Goal: Task Accomplishment & Management: Use online tool/utility

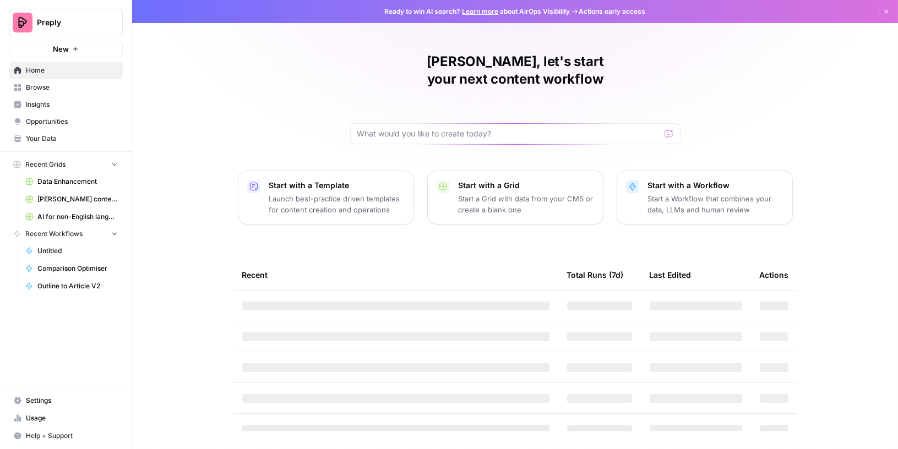
click at [54, 88] on span "Browse" at bounding box center [72, 88] width 92 height 10
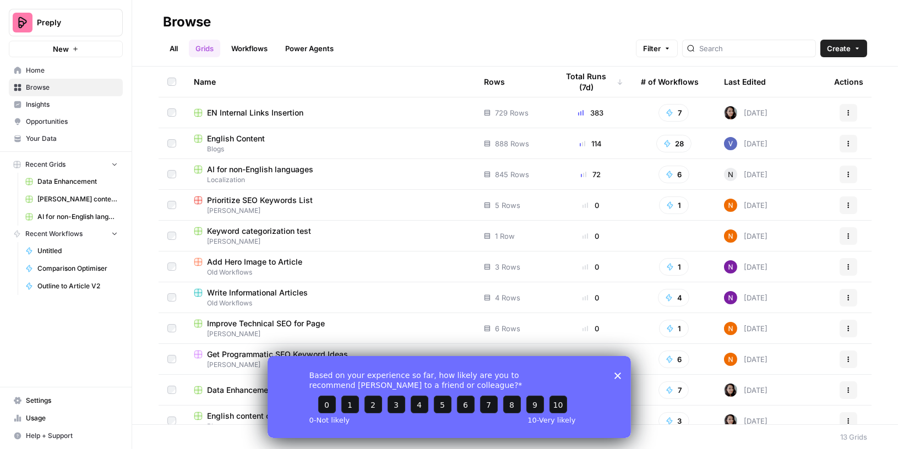
click at [269, 141] on div "English Content" at bounding box center [330, 138] width 272 height 11
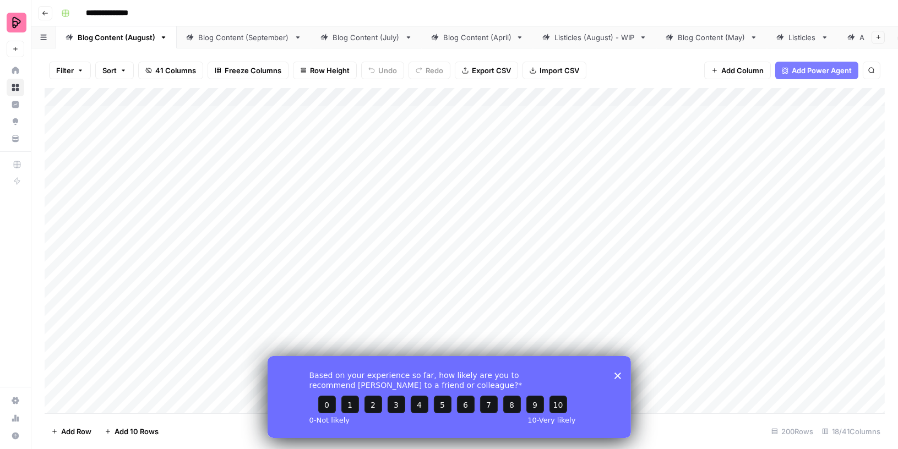
click at [621, 375] on div "Based on your experience so far, how likely are you to recommend [PERSON_NAME] …" at bounding box center [448, 397] width 363 height 82
click at [265, 35] on div "Blog Content (September)" at bounding box center [243, 37] width 91 height 11
click at [618, 374] on polygon "Close survey" at bounding box center [617, 375] width 7 height 7
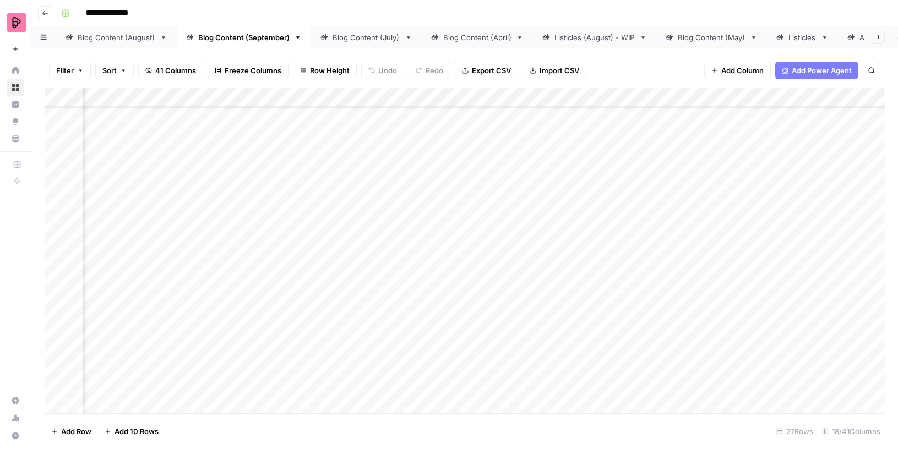
scroll to position [176, 477]
click at [637, 251] on div "Add Column" at bounding box center [465, 251] width 840 height 326
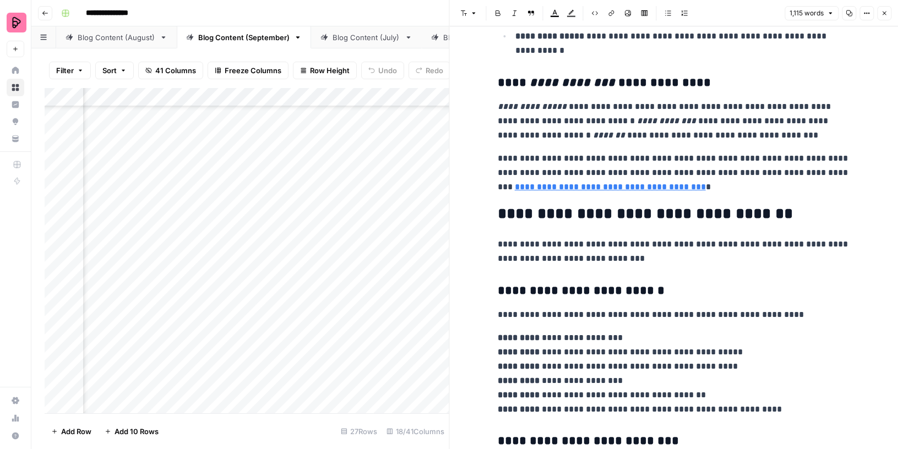
scroll to position [1743, 0]
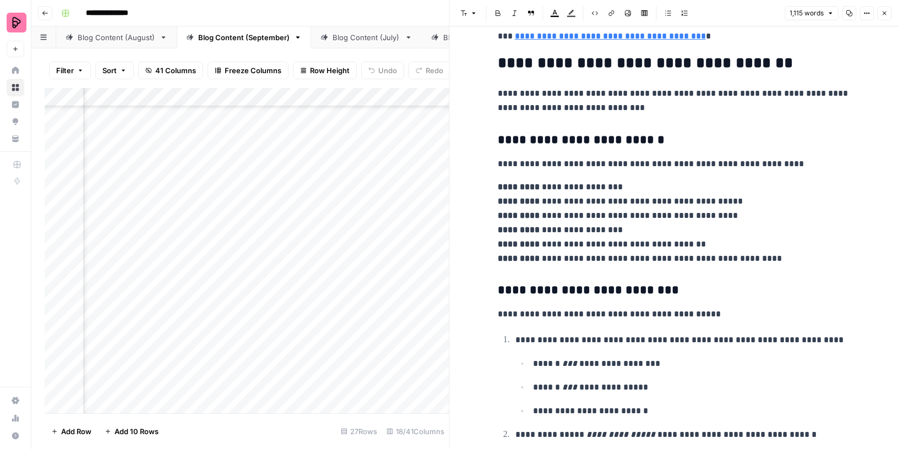
click at [881, 14] on icon "button" at bounding box center [884, 13] width 7 height 7
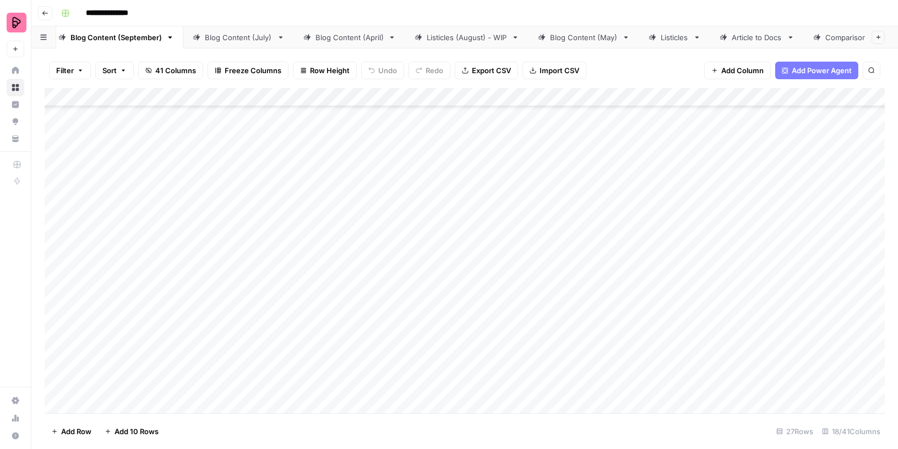
scroll to position [0, 148]
click at [818, 40] on div "Comparisons" at bounding box center [828, 37] width 46 height 11
click at [655, 33] on div "Listicles" at bounding box center [669, 37] width 28 height 11
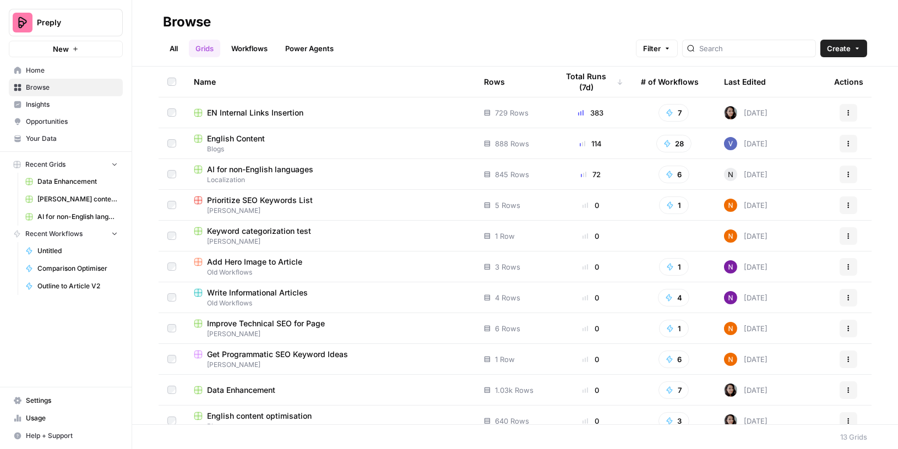
click at [243, 141] on span "English Content" at bounding box center [236, 138] width 58 height 11
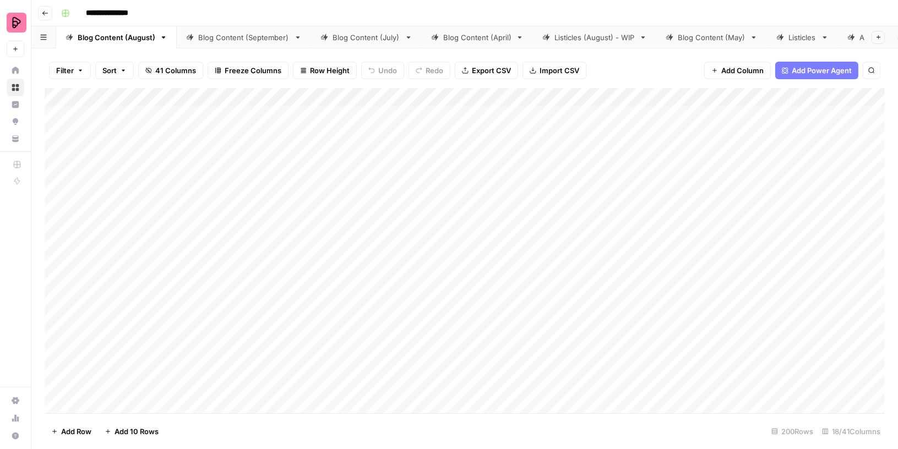
click at [225, 40] on div "Blog Content (September)" at bounding box center [243, 37] width 91 height 11
click at [550, 223] on div "Add Column" at bounding box center [465, 251] width 840 height 326
drag, startPoint x: 517, startPoint y: 244, endPoint x: 514, endPoint y: 363, distance: 118.9
click at [515, 363] on div "Add Column" at bounding box center [465, 251] width 840 height 326
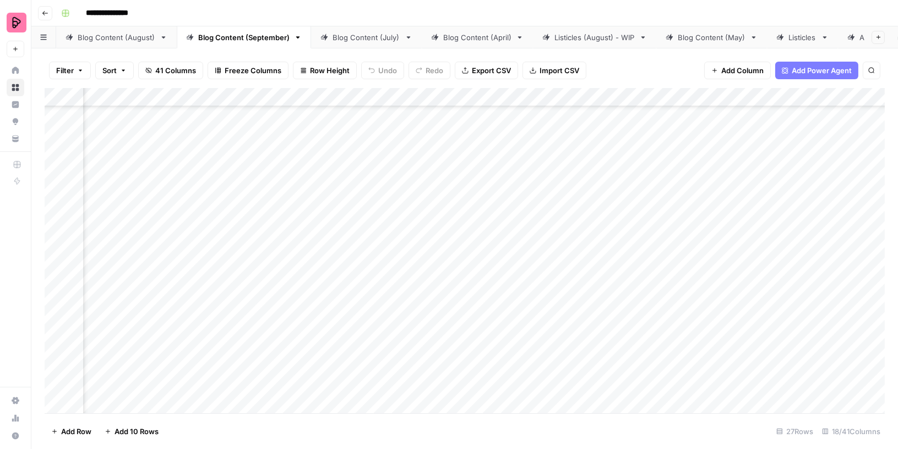
click at [521, 279] on div "Add Column" at bounding box center [465, 251] width 840 height 326
click at [518, 303] on div "Add Column" at bounding box center [465, 251] width 840 height 326
click at [515, 334] on div "Add Column" at bounding box center [465, 251] width 840 height 326
click at [515, 362] on div "Add Column" at bounding box center [465, 251] width 840 height 326
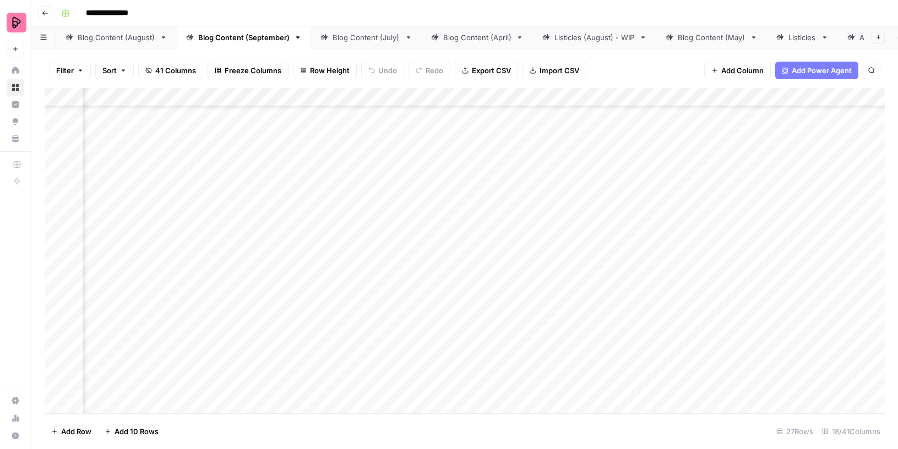
click at [497, 244] on div "Add Column" at bounding box center [465, 251] width 840 height 326
type input "Ready to Review - [PERSON_NAME]"
click at [497, 274] on button "Ready to Review - [PERSON_NAME]" at bounding box center [541, 280] width 130 height 13
click at [492, 270] on div "Add Column" at bounding box center [465, 251] width 840 height 326
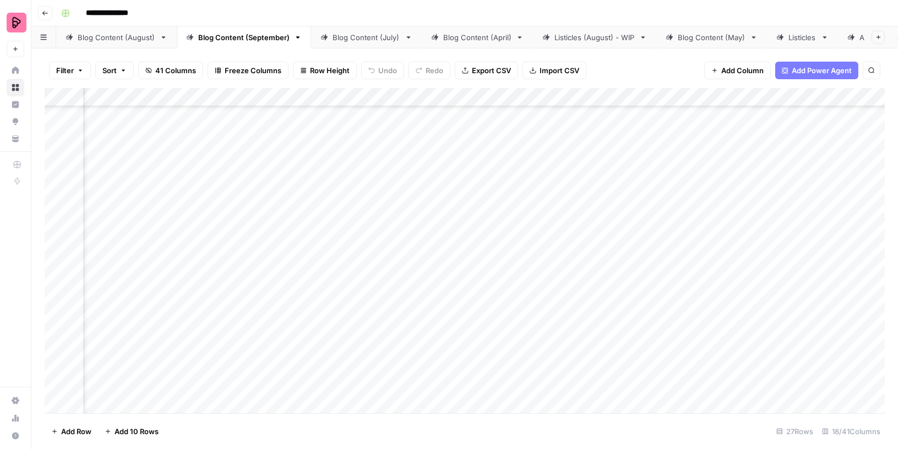
click at [492, 309] on div "Add Column" at bounding box center [465, 251] width 840 height 326
click at [490, 332] on div "Add Column" at bounding box center [465, 251] width 840 height 326
click at [492, 361] on div "Add Column" at bounding box center [465, 251] width 840 height 326
click at [493, 314] on div "Add Column" at bounding box center [465, 251] width 840 height 326
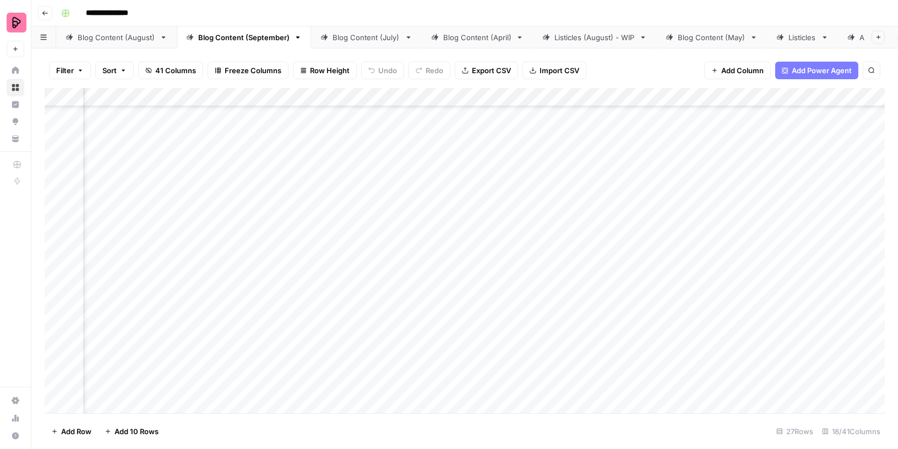
click at [493, 349] on div "Add Column" at bounding box center [465, 251] width 840 height 326
click at [490, 373] on div "Add Column" at bounding box center [465, 251] width 840 height 326
click at [491, 389] on div "Add Column" at bounding box center [465, 251] width 840 height 326
click at [503, 380] on div "Add Column" at bounding box center [465, 251] width 840 height 326
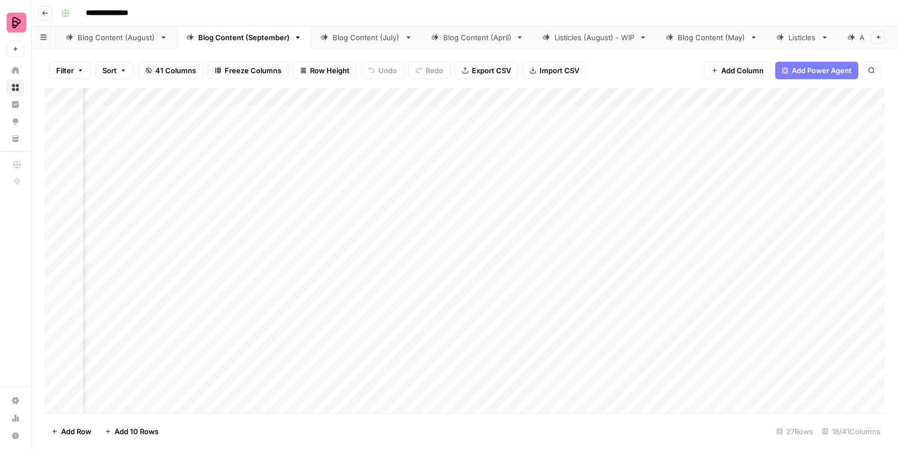
scroll to position [0, 1054]
drag, startPoint x: 722, startPoint y: 97, endPoint x: 155, endPoint y: 91, distance: 567.5
click at [155, 91] on div "Add Column" at bounding box center [465, 251] width 840 height 326
drag, startPoint x: 530, startPoint y: 94, endPoint x: 250, endPoint y: 92, distance: 280.2
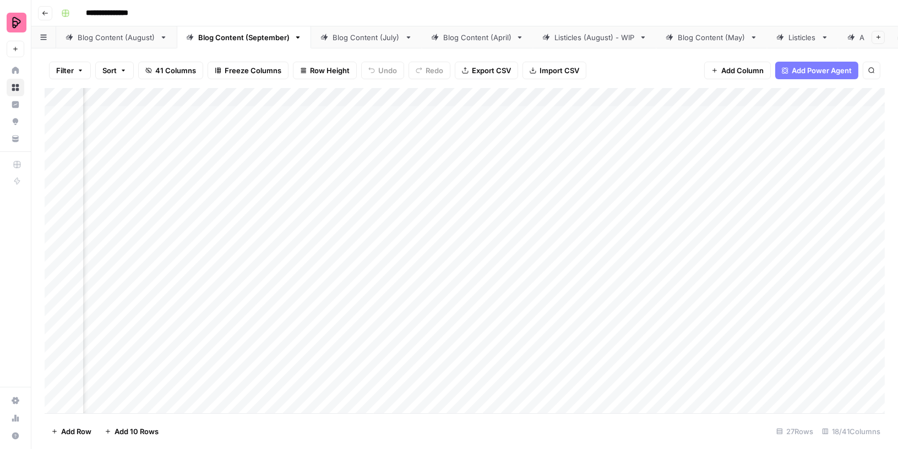
click at [250, 92] on div "Add Column" at bounding box center [465, 251] width 840 height 326
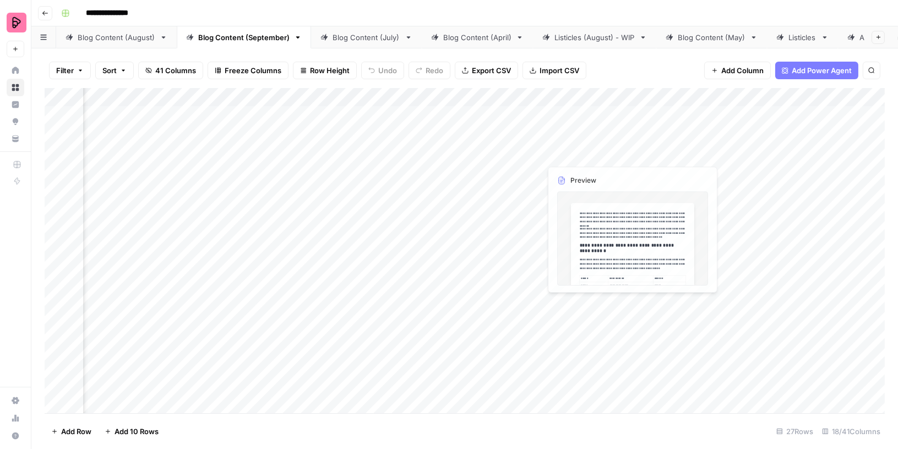
scroll to position [0, 84]
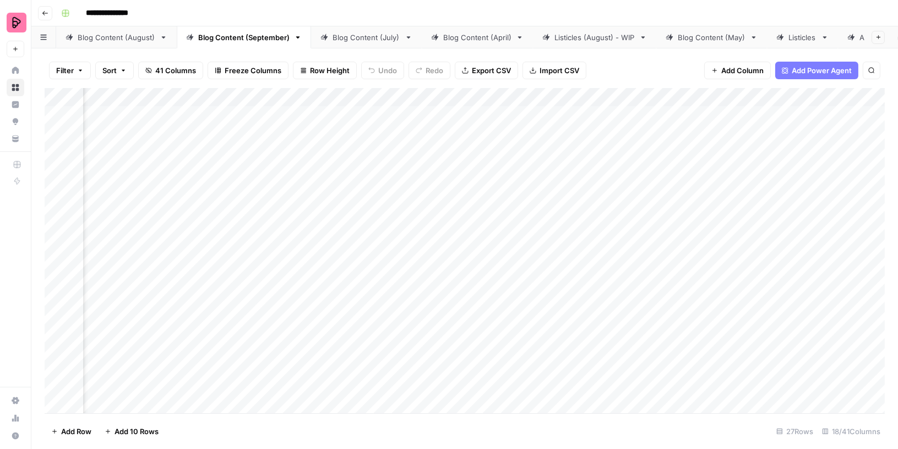
drag, startPoint x: 819, startPoint y: 95, endPoint x: 278, endPoint y: 111, distance: 540.8
click at [277, 110] on div "Add Column" at bounding box center [465, 251] width 840 height 326
